Goal: Task Accomplishment & Management: Manage account settings

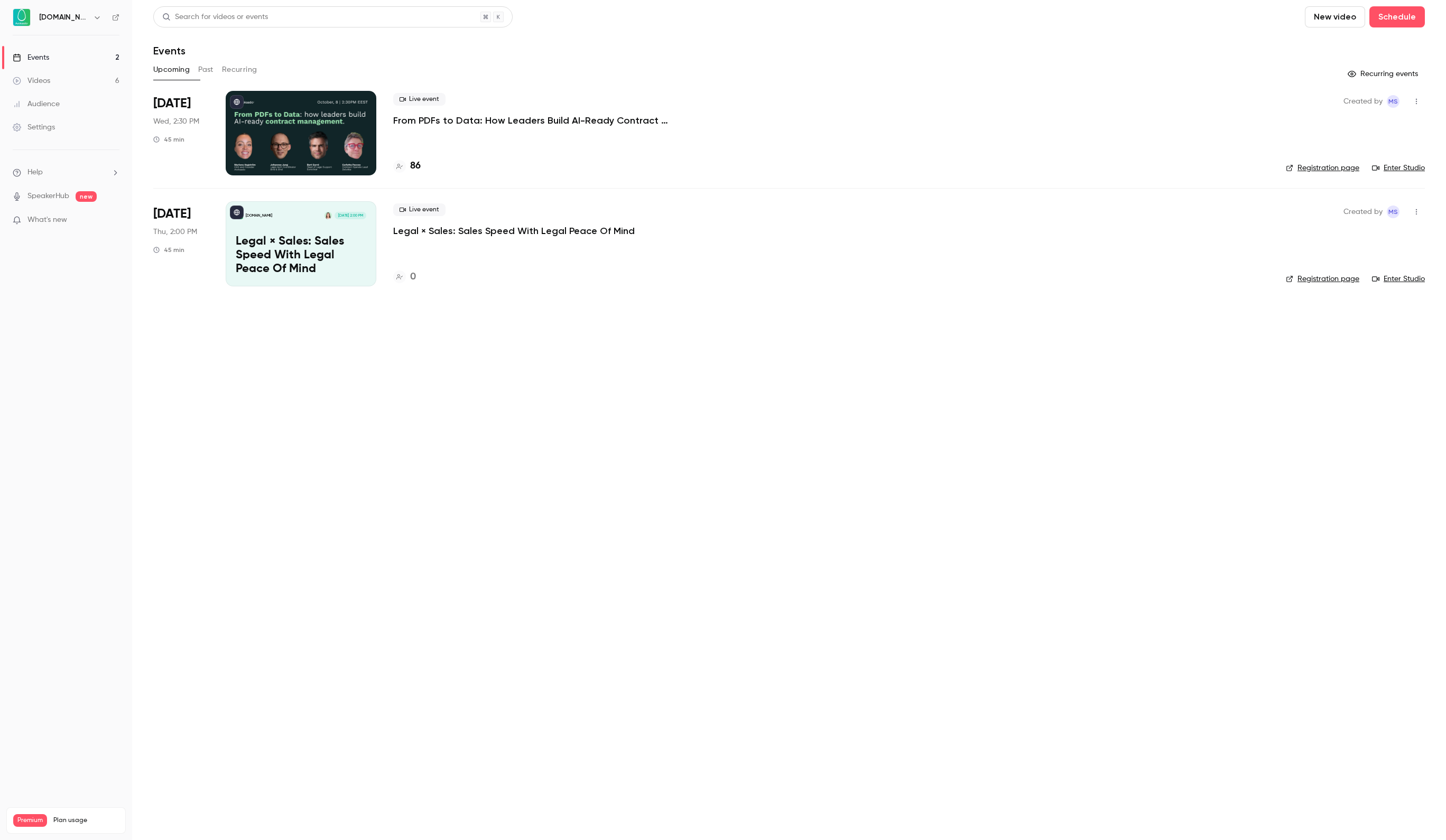
click at [293, 166] on div at bounding box center [301, 133] width 150 height 85
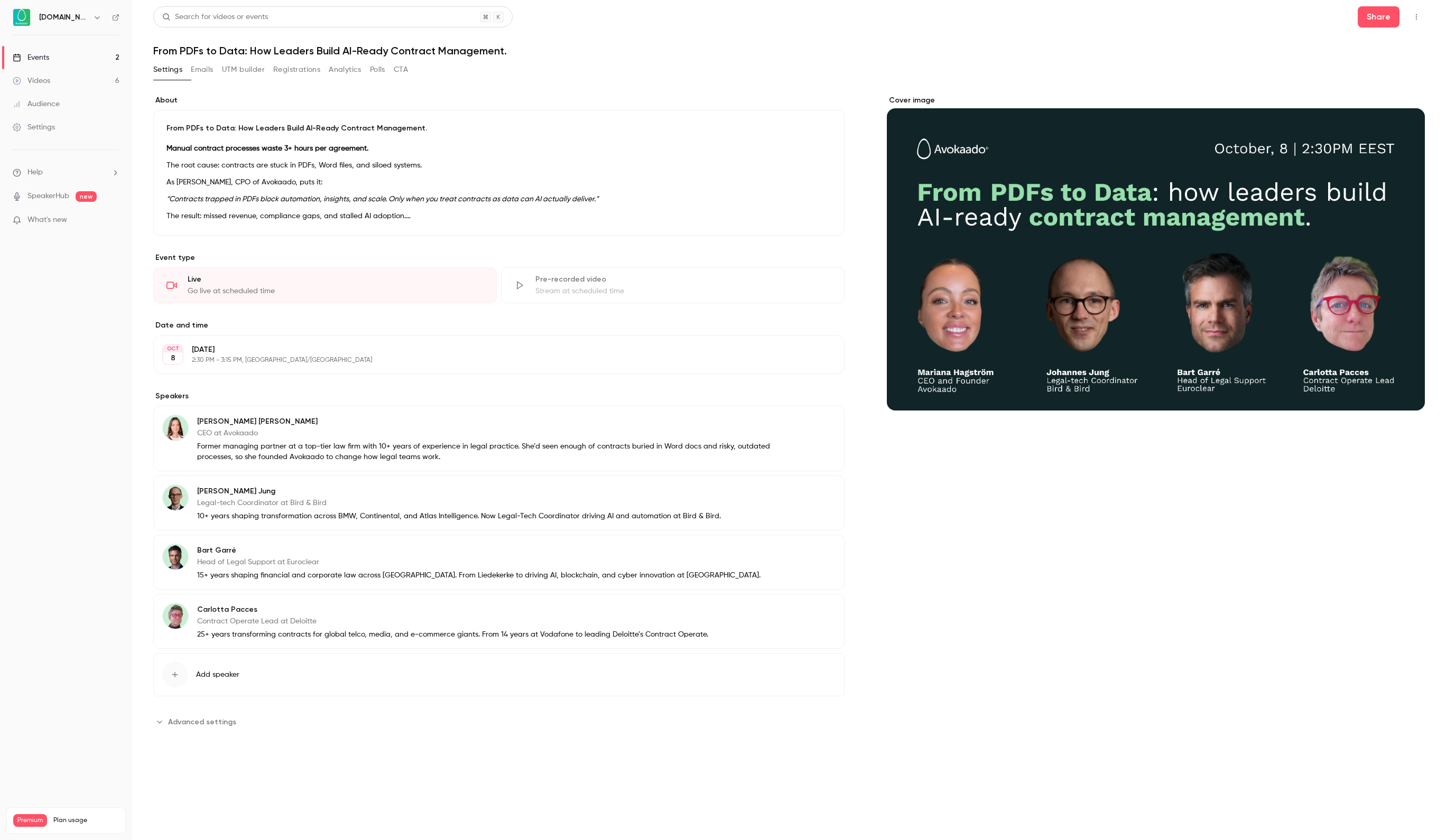
click at [338, 56] on h1 "From PDFs to Data: How Leaders Build AI-Ready Contract Management." at bounding box center [789, 51] width 1271 height 13
click at [321, 73] on button "Registrations" at bounding box center [297, 70] width 47 height 17
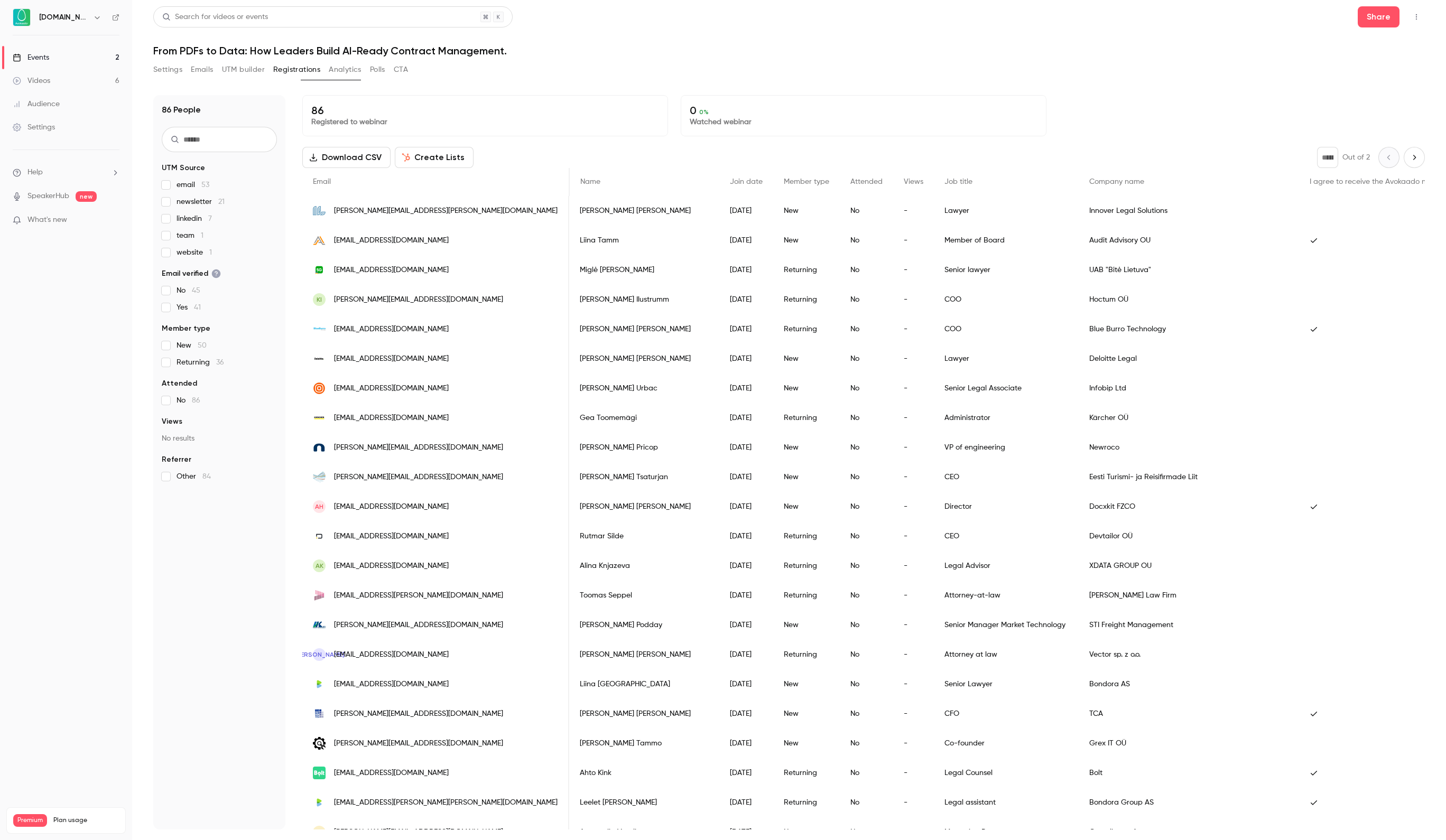
scroll to position [0, -36]
